Goal: Task Accomplishment & Management: Use online tool/utility

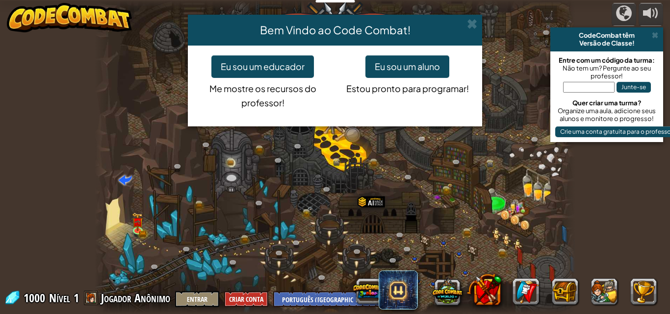
select select "pt-BR"
click at [411, 58] on button "Eu sou um aluno" at bounding box center [407, 66] width 84 height 23
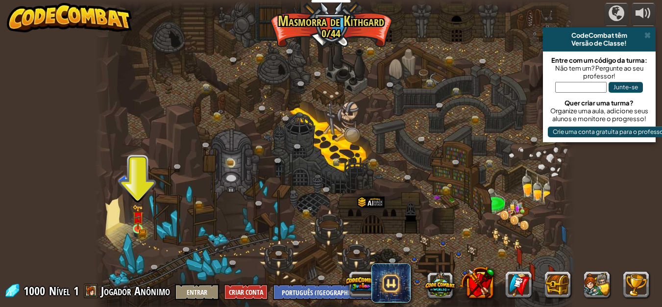
click at [138, 229] on img at bounding box center [137, 216] width 11 height 25
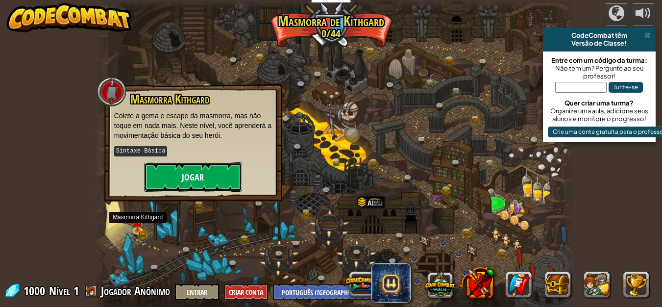
click at [167, 178] on button "Jogar" at bounding box center [193, 176] width 98 height 29
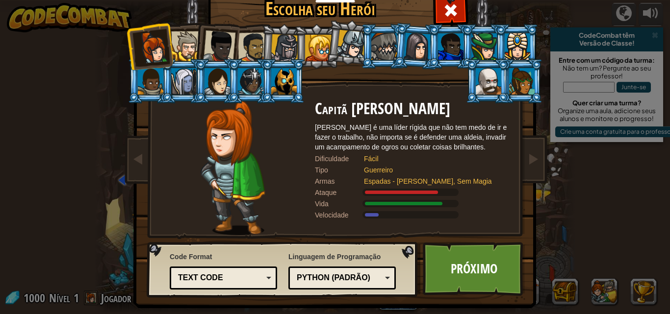
click at [421, 47] on div at bounding box center [417, 46] width 27 height 28
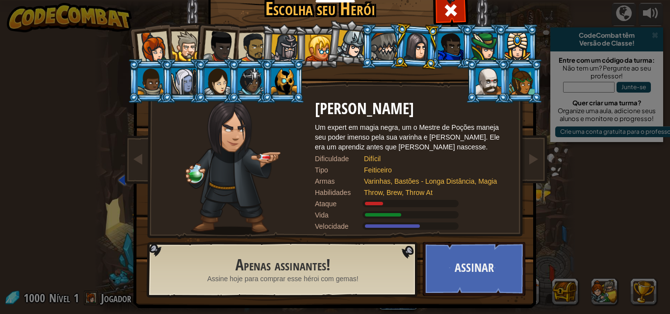
click at [277, 39] on div at bounding box center [285, 48] width 28 height 28
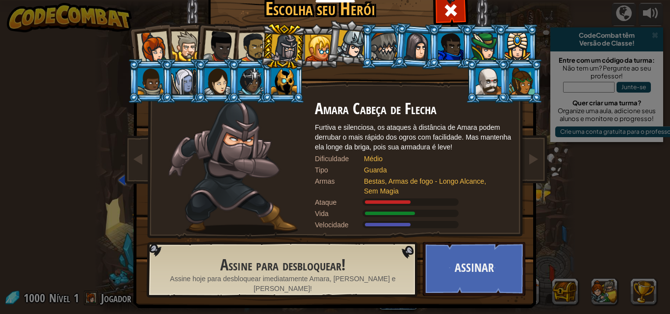
click at [208, 43] on div at bounding box center [219, 46] width 32 height 32
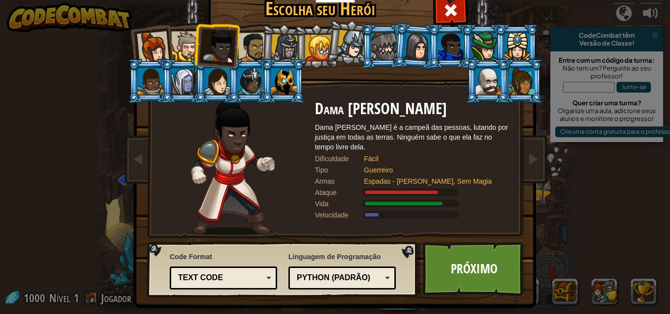
click at [244, 50] on div at bounding box center [253, 47] width 30 height 30
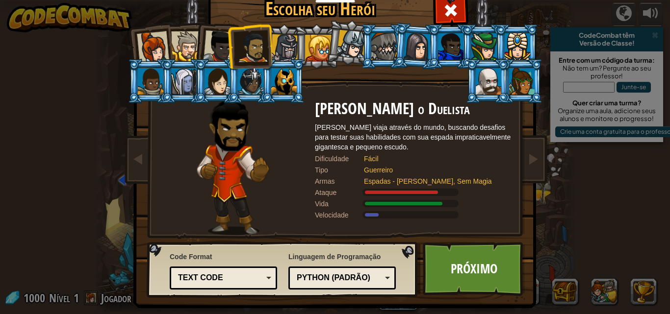
click at [175, 48] on div at bounding box center [186, 46] width 30 height 30
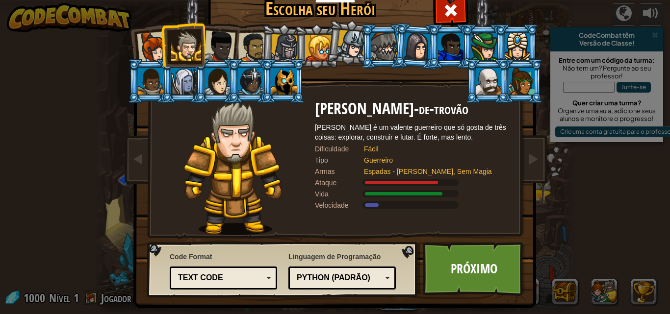
click at [148, 49] on div at bounding box center [153, 47] width 32 height 32
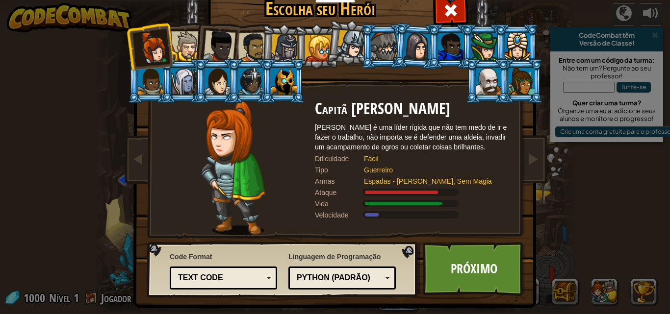
click at [211, 55] on div at bounding box center [219, 46] width 32 height 32
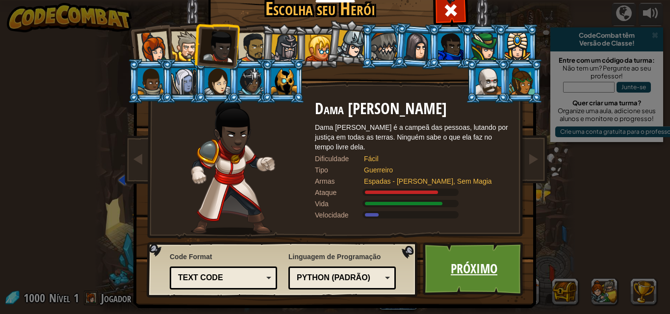
click at [468, 275] on link "Próximo" at bounding box center [474, 269] width 102 height 54
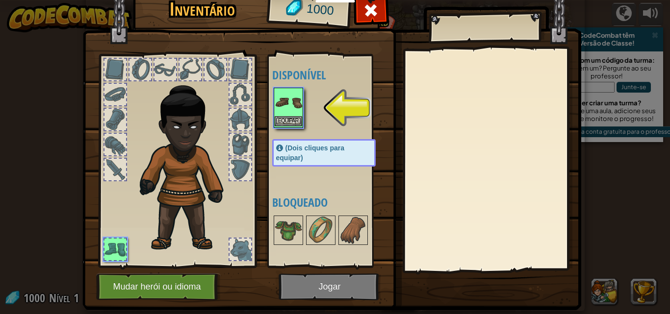
click at [291, 108] on img at bounding box center [288, 102] width 27 height 27
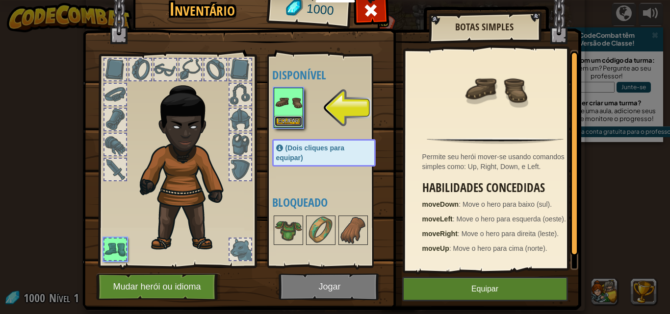
click at [288, 119] on button "Equipar" at bounding box center [288, 121] width 27 height 10
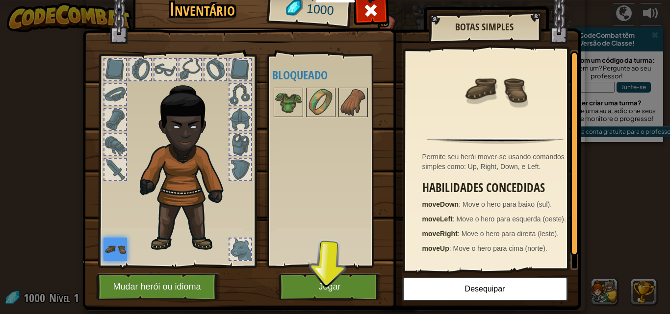
click at [331, 262] on div "Disponível Equipar (Dois cliques para equipar) Bloqueado" at bounding box center [333, 161] width 123 height 204
click at [329, 276] on button "Jogar" at bounding box center [329, 287] width 102 height 27
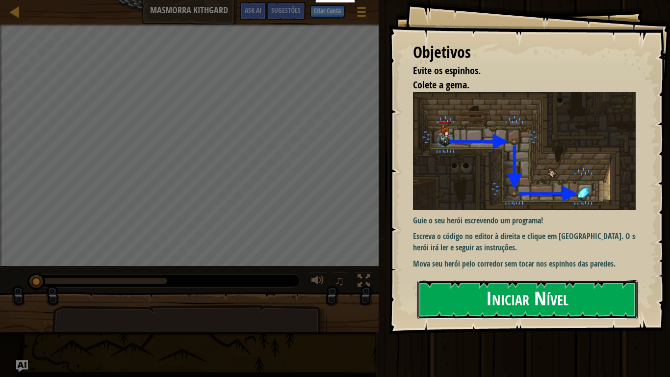
click at [571, 292] on button "Iniciar Nível" at bounding box center [527, 299] width 220 height 39
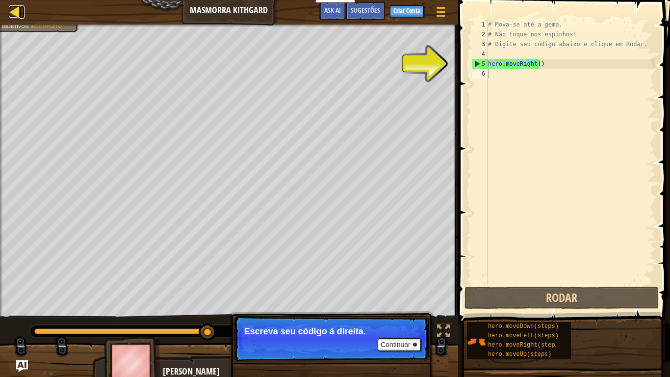
click at [13, 12] on div at bounding box center [15, 11] width 12 height 12
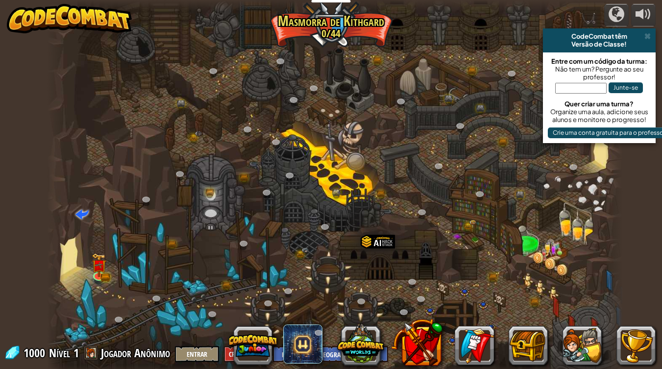
select select "pt-BR"
